Goal: Task Accomplishment & Management: Manage account settings

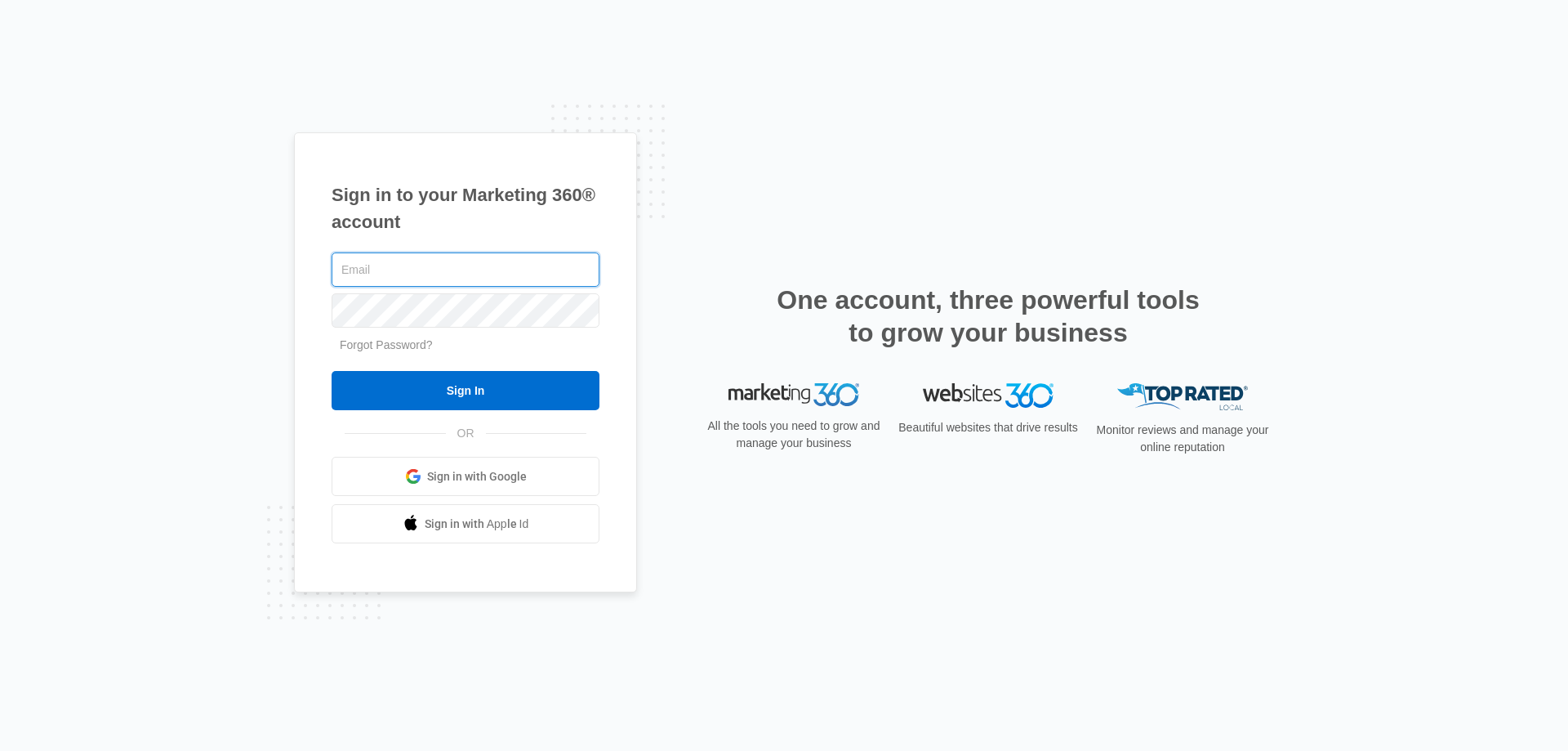
click at [360, 267] on input "text" at bounding box center [465, 269] width 268 height 34
type input "[PERSON_NAME][EMAIL_ADDRESS][DOMAIN_NAME]"
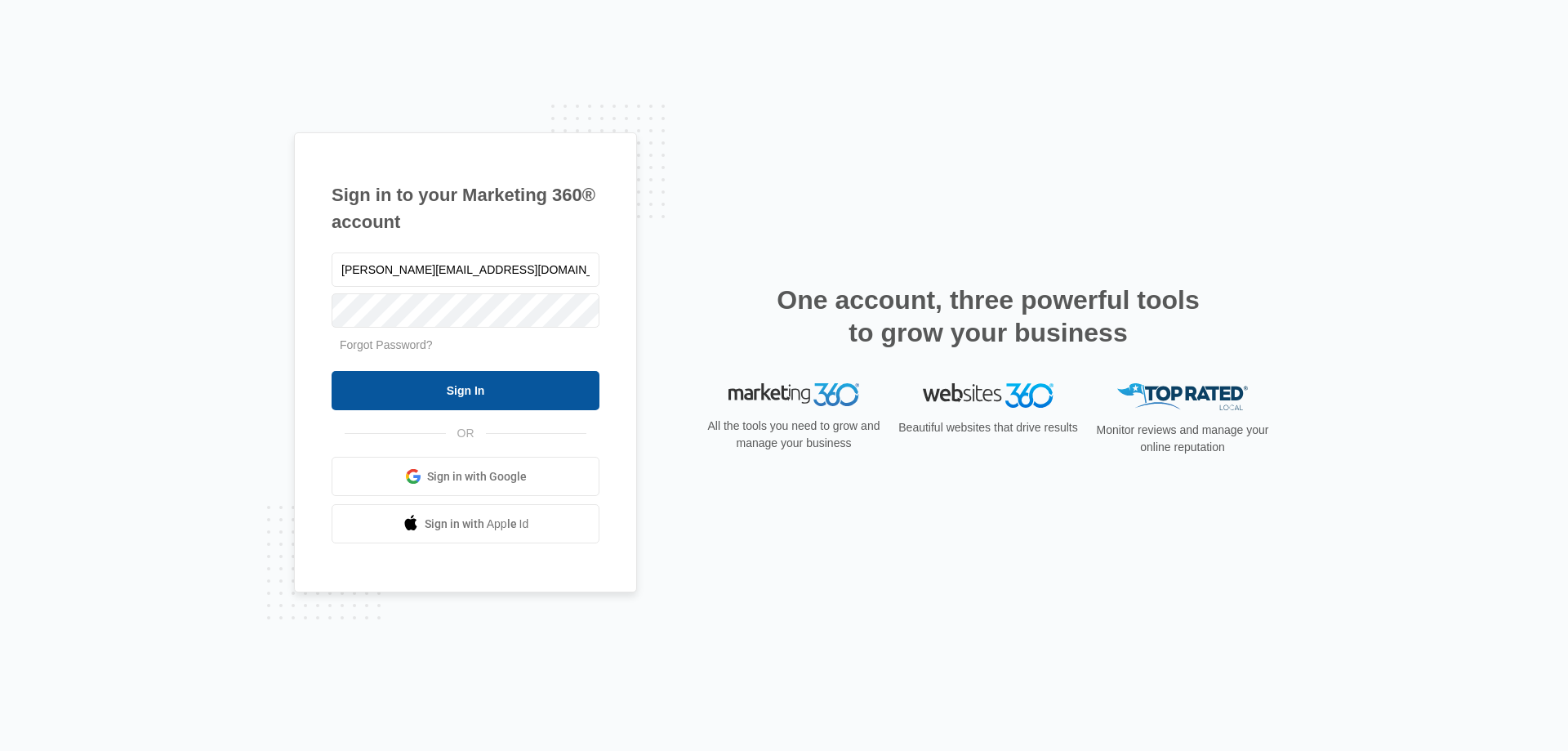
click at [363, 389] on input "Sign In" at bounding box center [465, 390] width 268 height 40
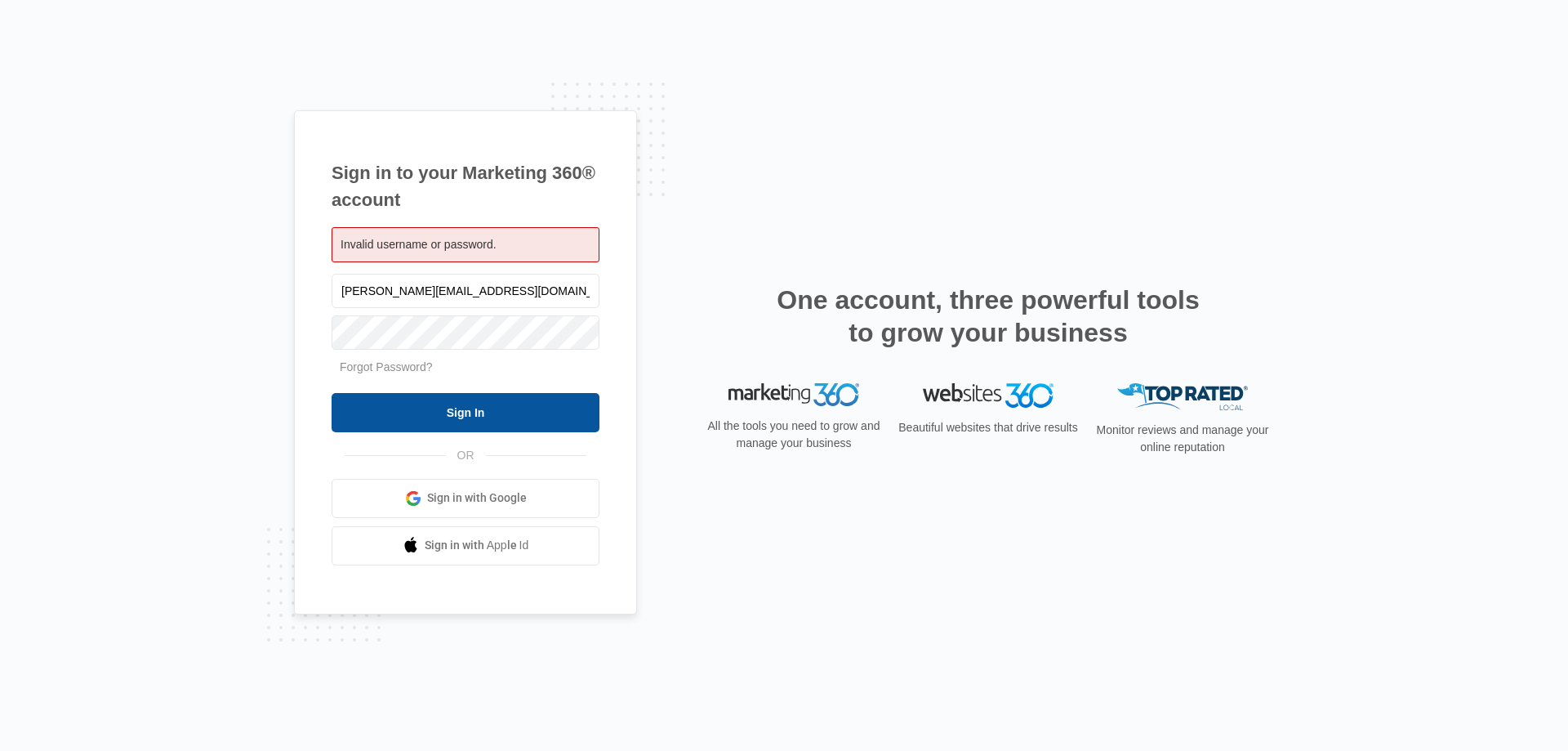
click at [409, 402] on input "Sign In" at bounding box center [465, 412] width 268 height 40
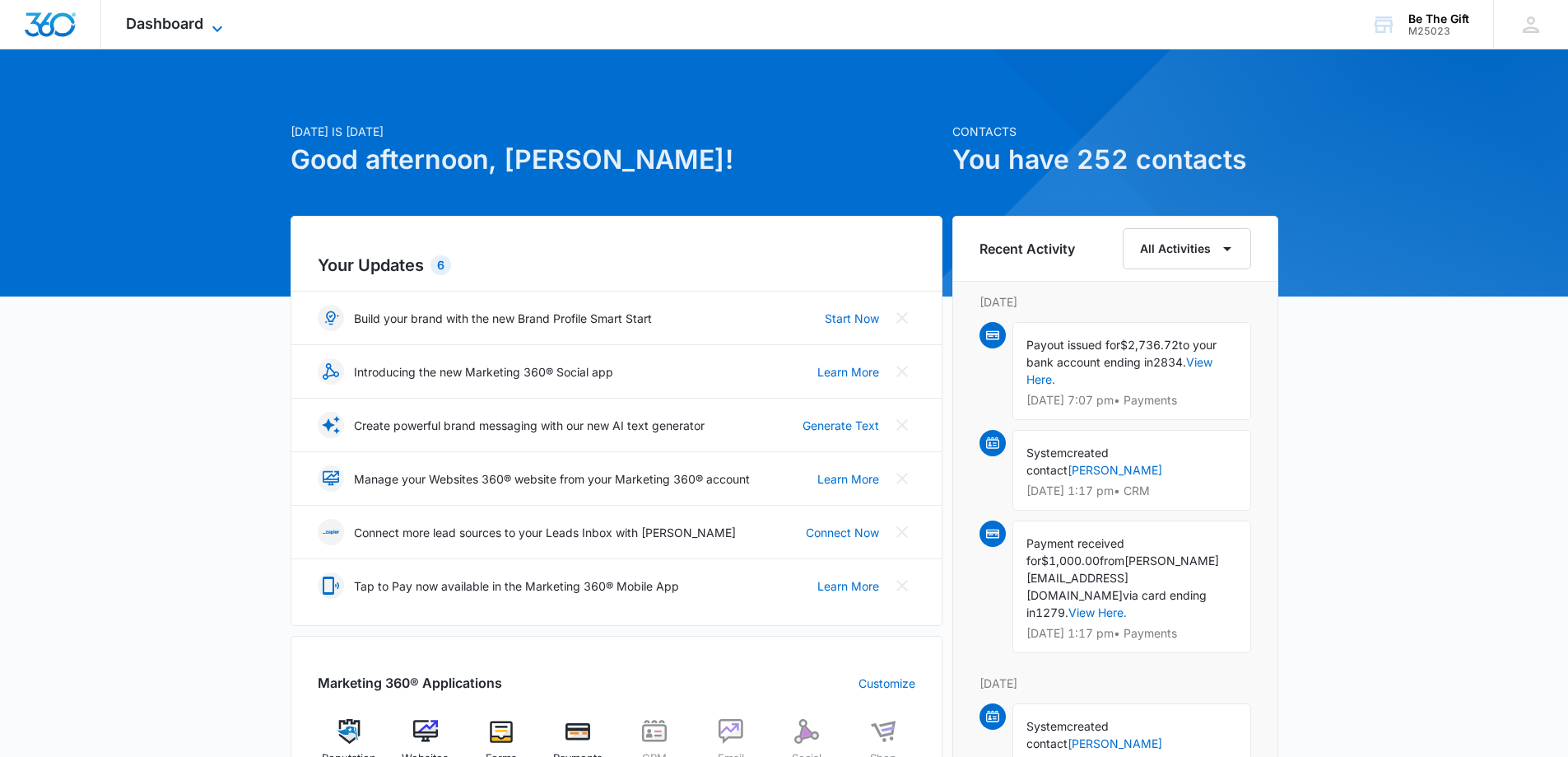
click at [219, 25] on icon at bounding box center [217, 28] width 20 height 20
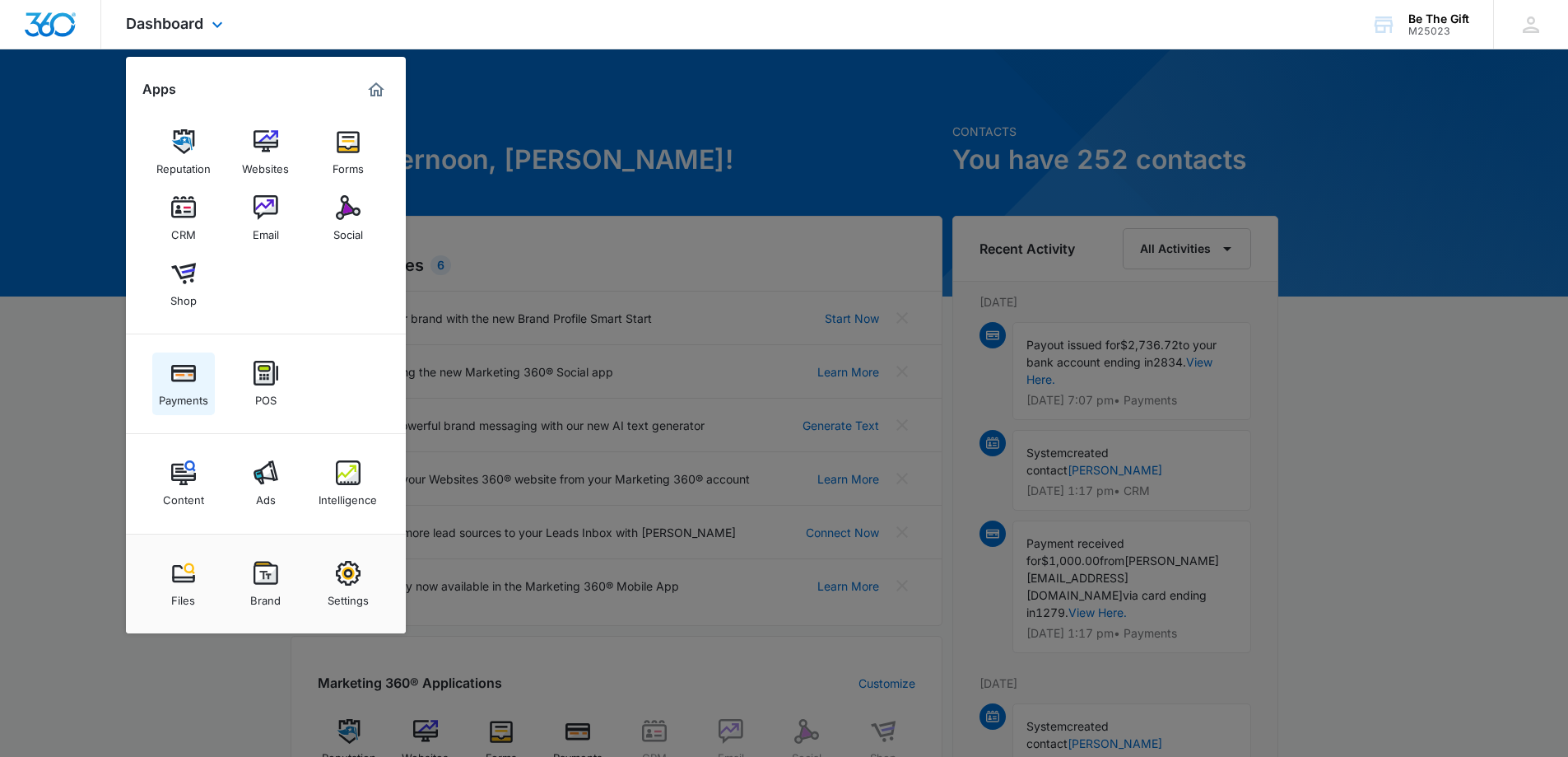
click at [182, 367] on img at bounding box center [183, 373] width 25 height 25
